Goal: Task Accomplishment & Management: Complete application form

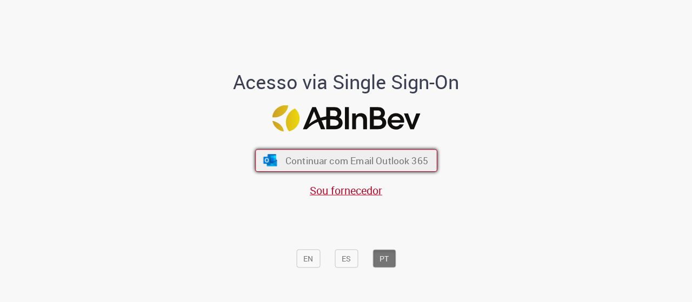
click at [391, 163] on span "Continuar com Email Outlook 365" at bounding box center [356, 160] width 143 height 12
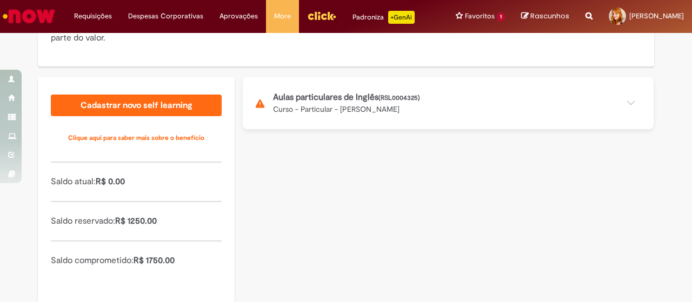
scroll to position [159, 0]
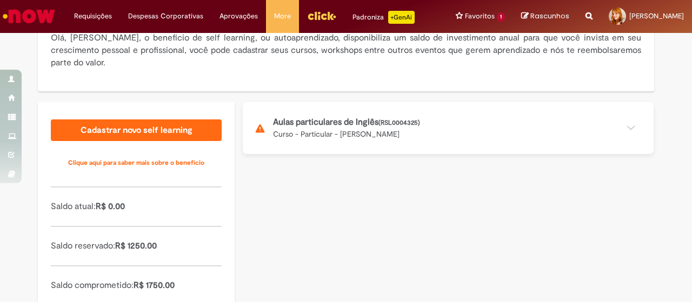
click at [564, 128] on button at bounding box center [448, 128] width 411 height 52
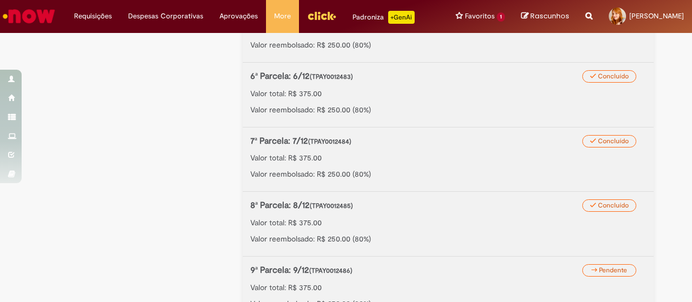
scroll to position [700, 0]
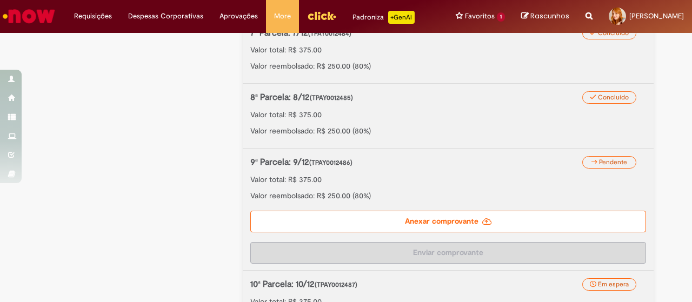
click at [389, 219] on label "Anexar comprovante" at bounding box center [448, 222] width 396 height 22
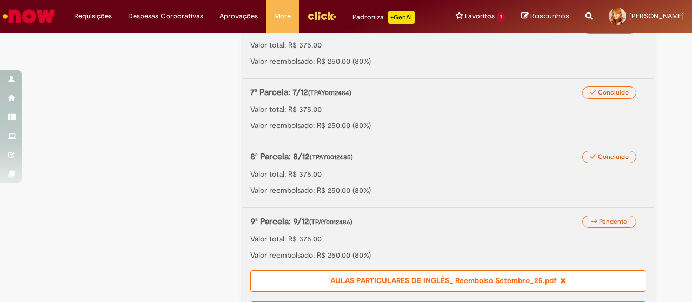
scroll to position [803, 0]
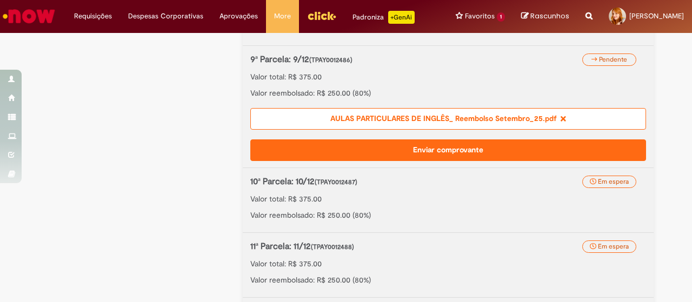
click at [452, 150] on button "Enviar comprovante" at bounding box center [448, 151] width 396 height 22
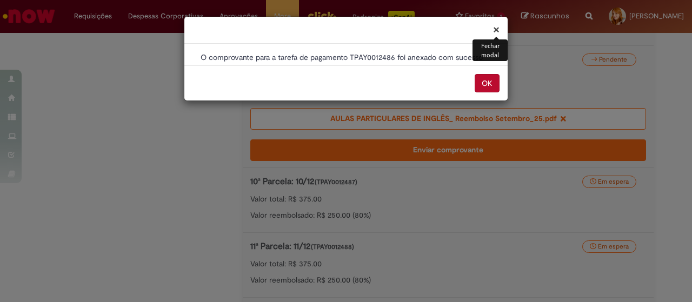
click at [493, 82] on button "OK" at bounding box center [487, 83] width 25 height 18
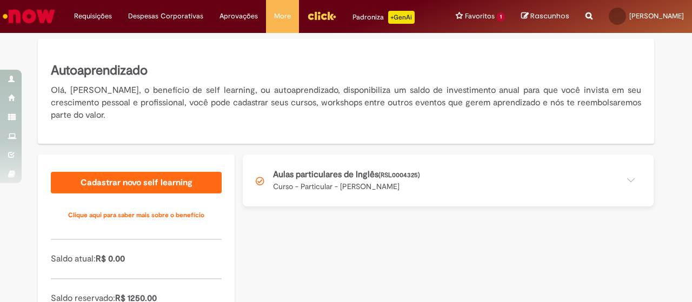
scroll to position [108, 0]
